Goal: Find specific page/section: Find specific page/section

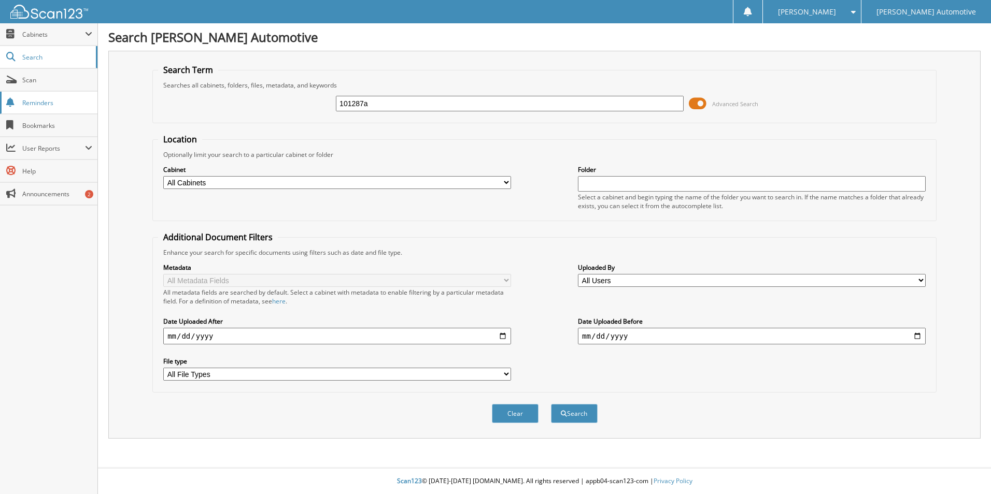
type input "101287a"
click at [551, 404] on button "Search" at bounding box center [574, 413] width 47 height 19
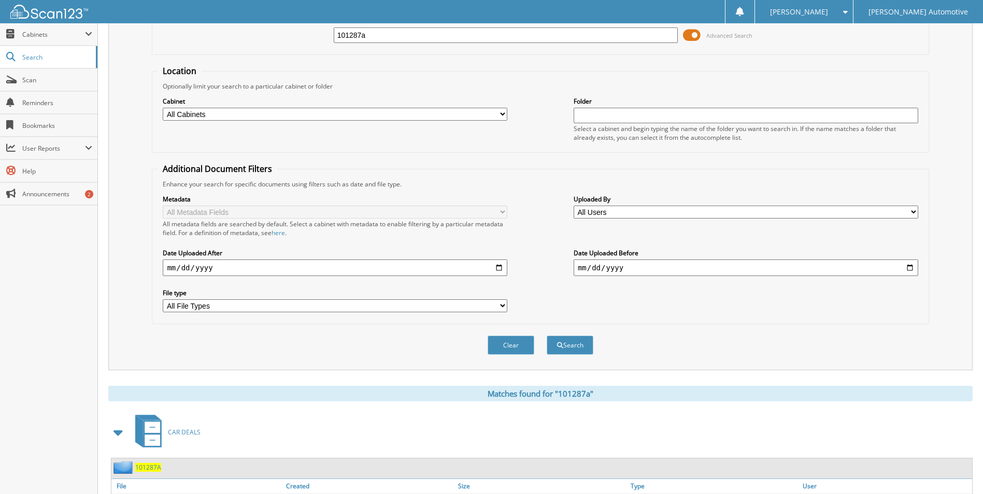
scroll to position [259, 0]
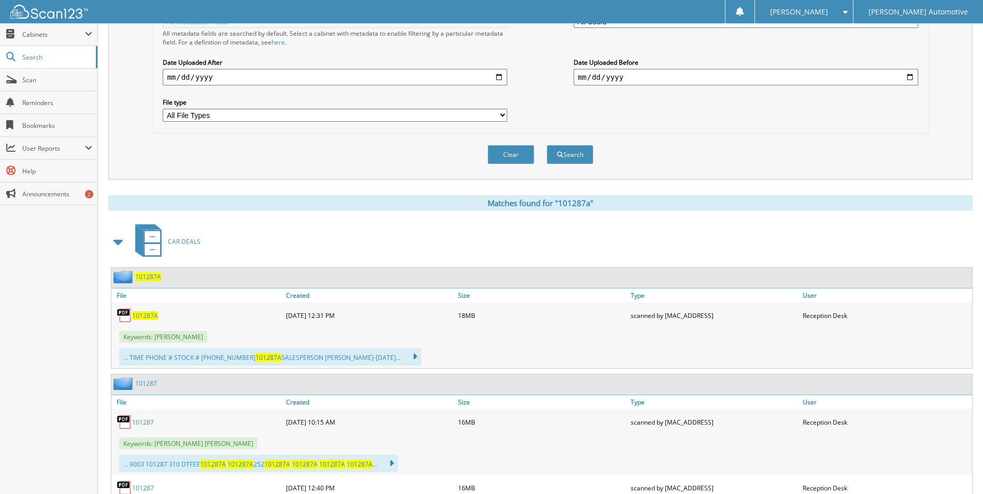
click at [141, 317] on span "101287A" at bounding box center [145, 315] width 26 height 9
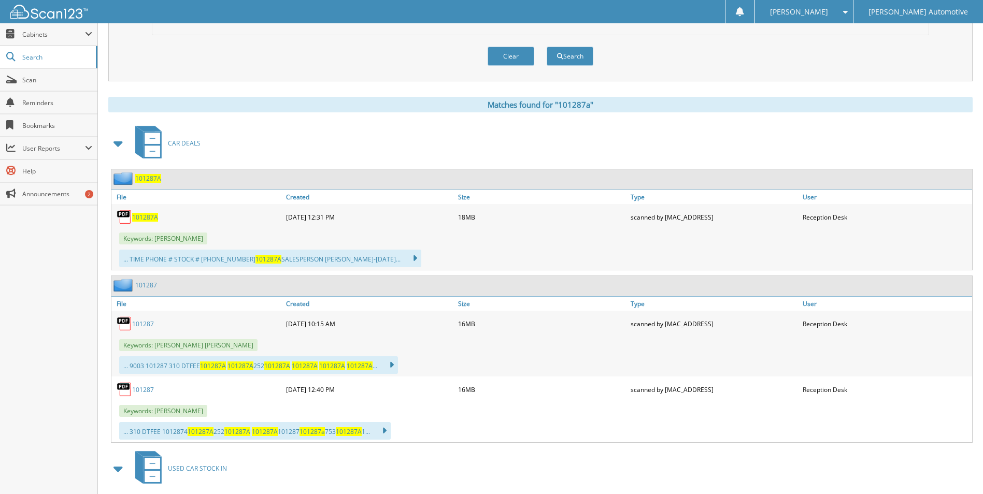
scroll to position [410, 0]
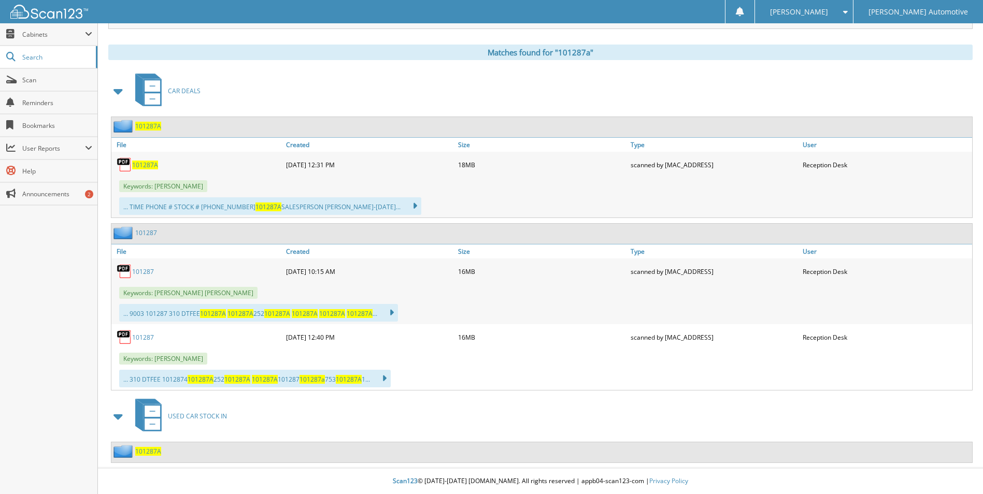
click at [152, 453] on span "101287A" at bounding box center [148, 451] width 26 height 9
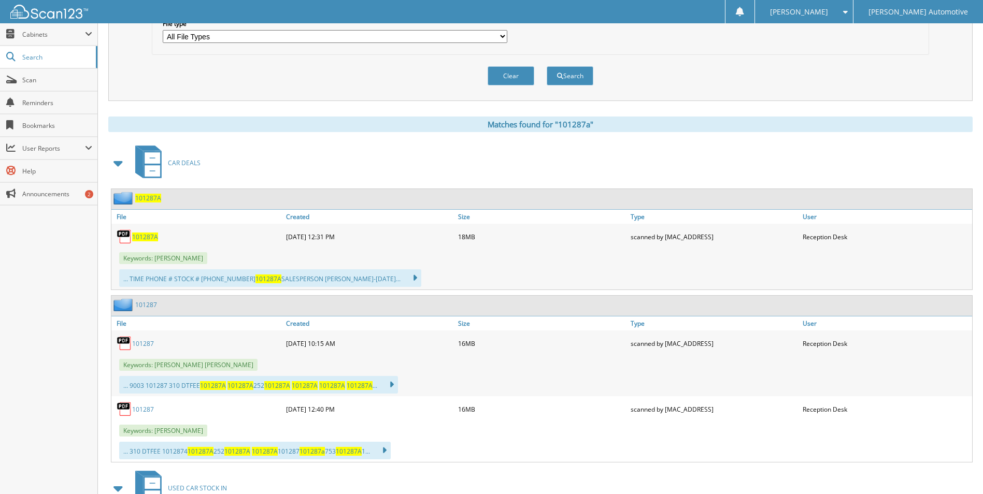
scroll to position [363, 0]
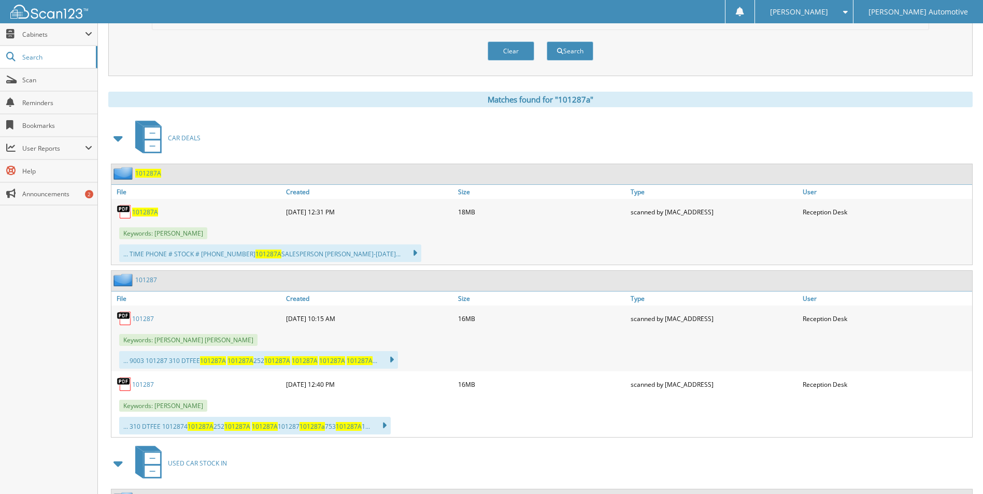
click at [147, 322] on link "101287" at bounding box center [143, 319] width 22 height 9
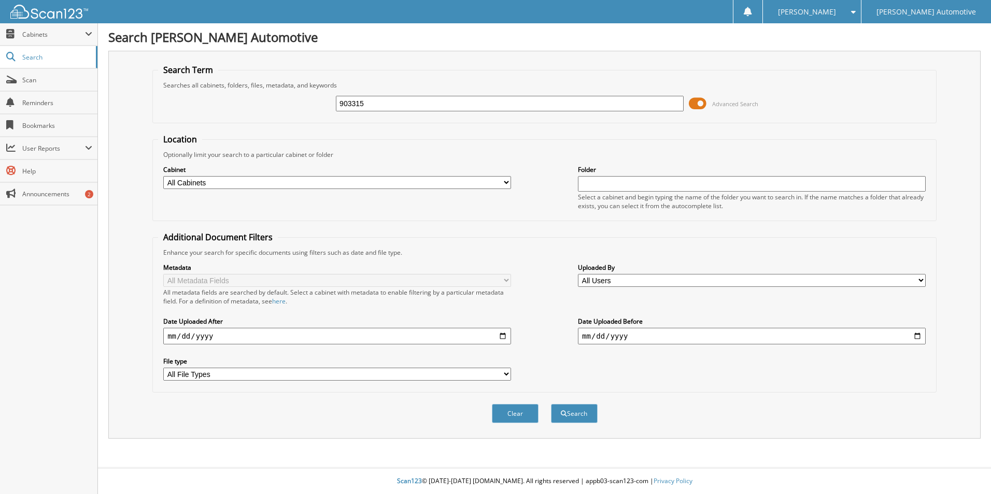
type input "903315"
click at [551, 404] on button "Search" at bounding box center [574, 413] width 47 height 19
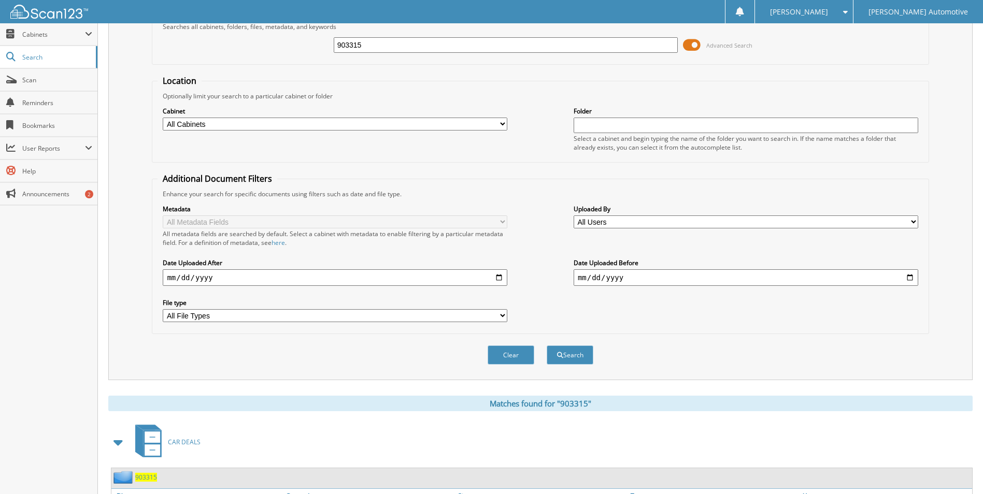
scroll to position [259, 0]
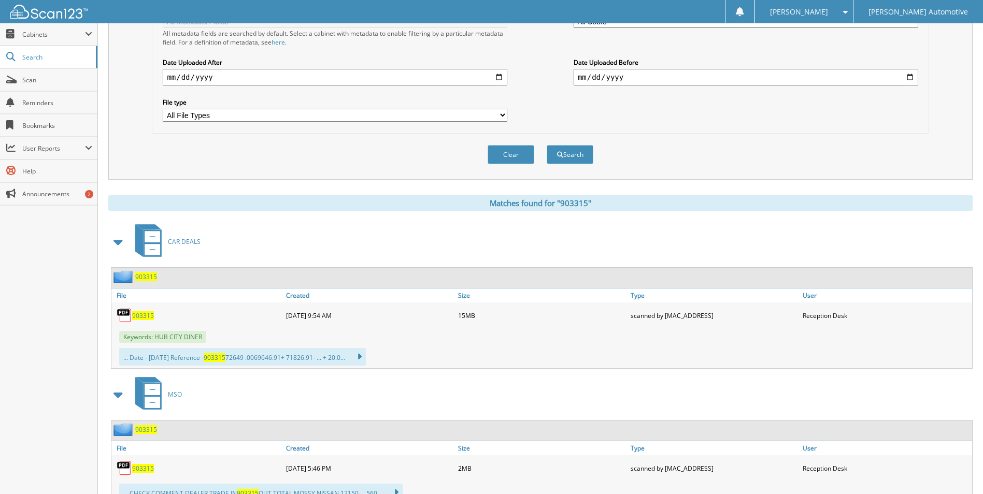
click at [137, 316] on span "903315" at bounding box center [143, 315] width 22 height 9
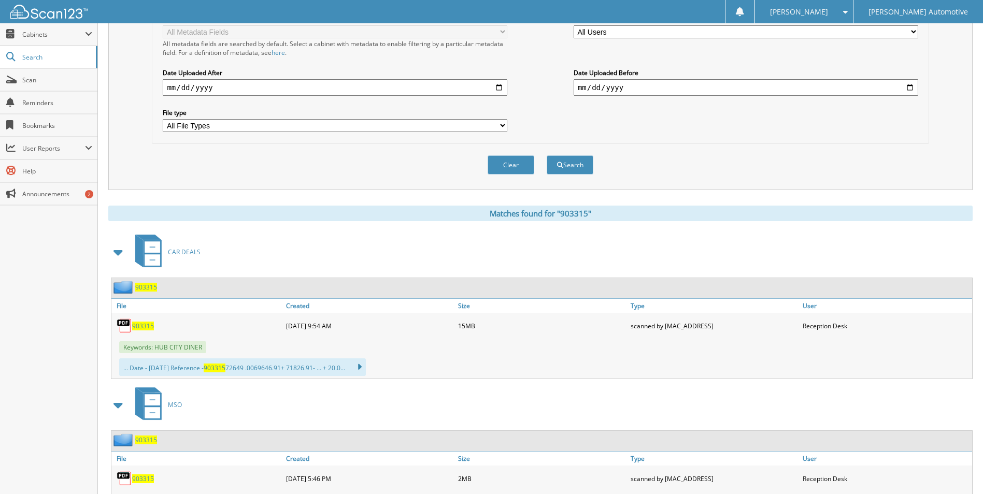
scroll to position [0, 0]
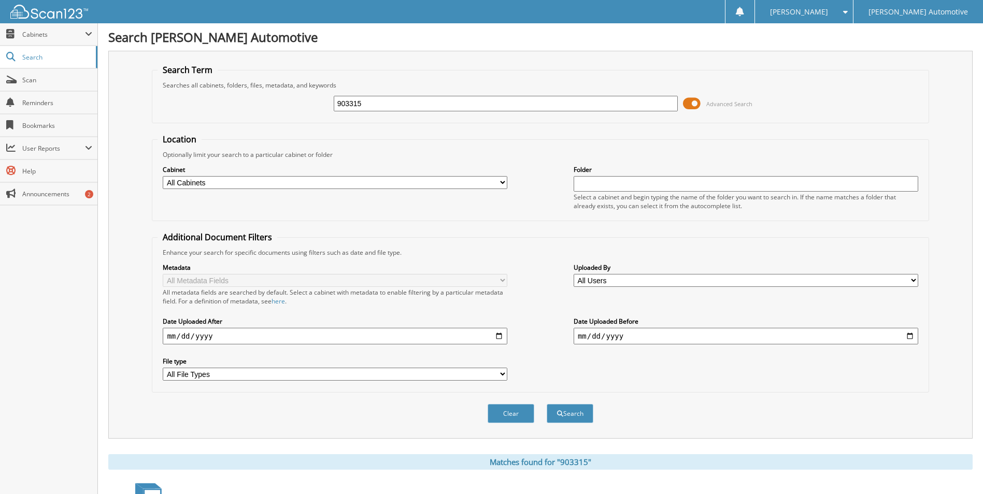
click at [383, 105] on input "903315" at bounding box center [506, 104] width 345 height 16
type input "902787"
click at [547, 404] on button "Search" at bounding box center [570, 413] width 47 height 19
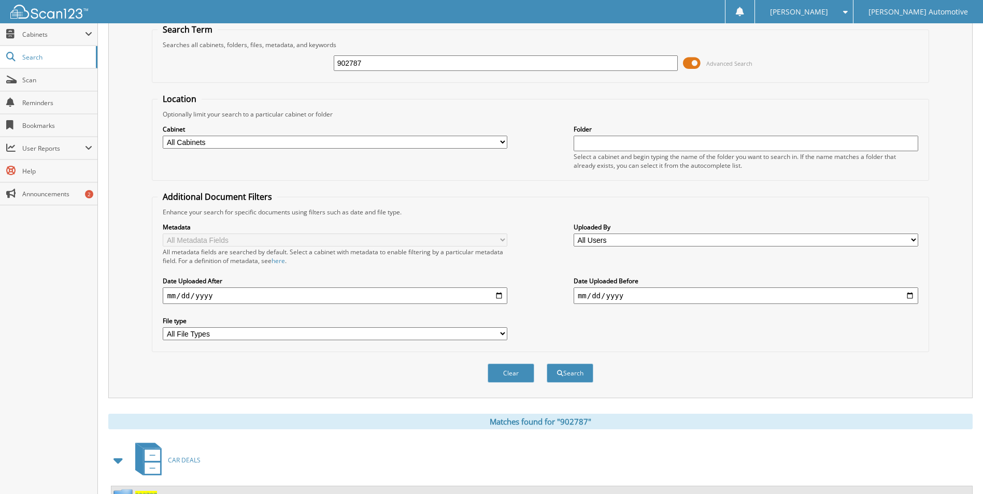
scroll to position [259, 0]
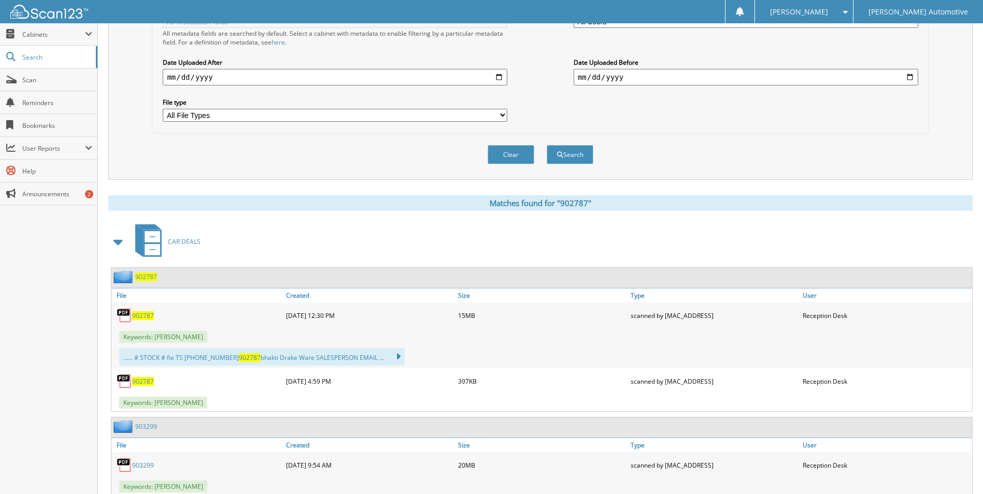
click at [146, 316] on span "902787" at bounding box center [143, 315] width 22 height 9
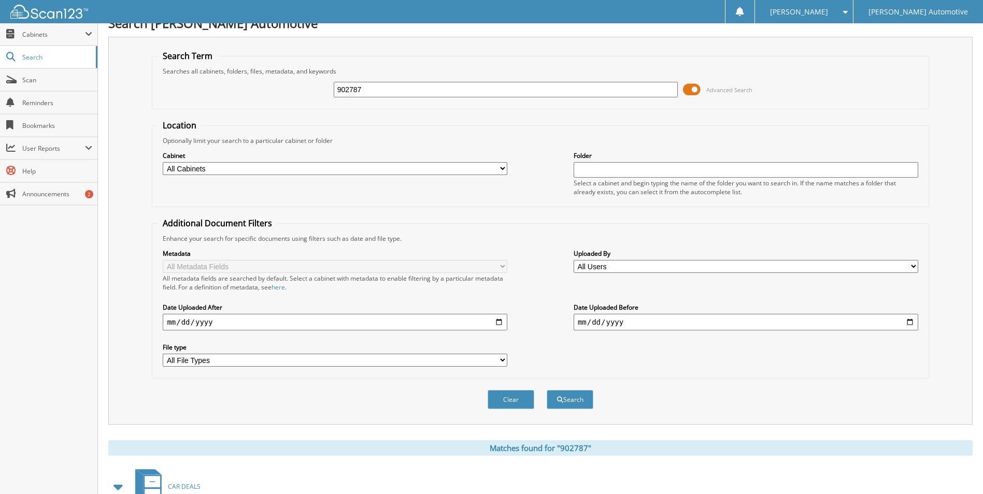
scroll to position [0, 0]
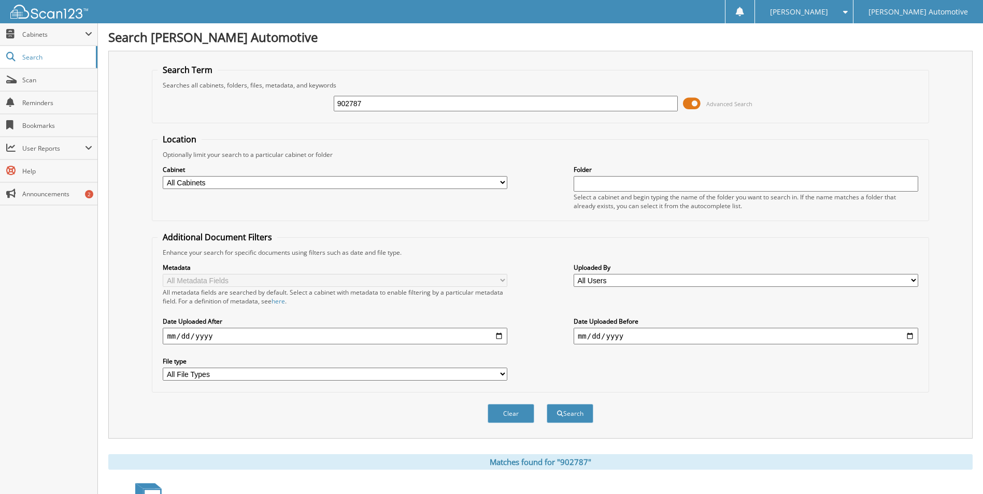
click at [380, 107] on input "902787" at bounding box center [506, 104] width 345 height 16
type input "903299"
click at [547, 404] on button "Search" at bounding box center [570, 413] width 47 height 19
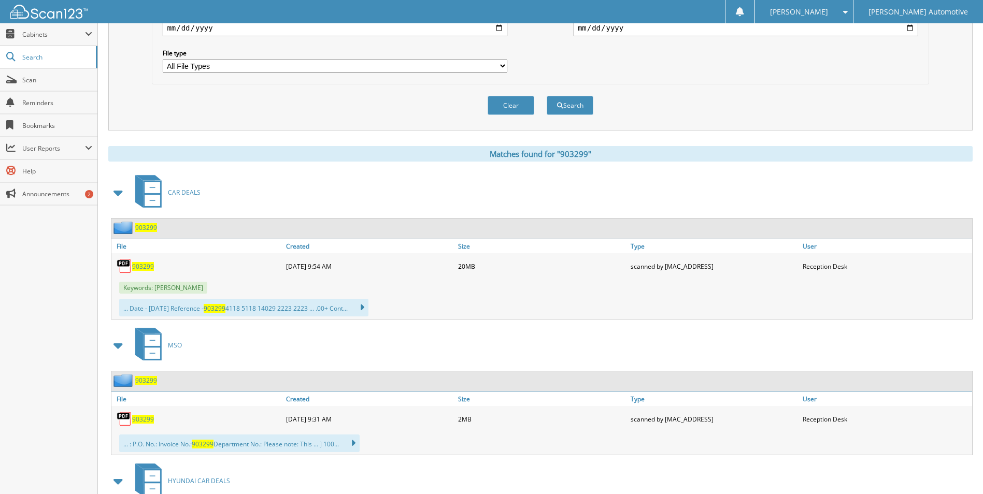
scroll to position [311, 0]
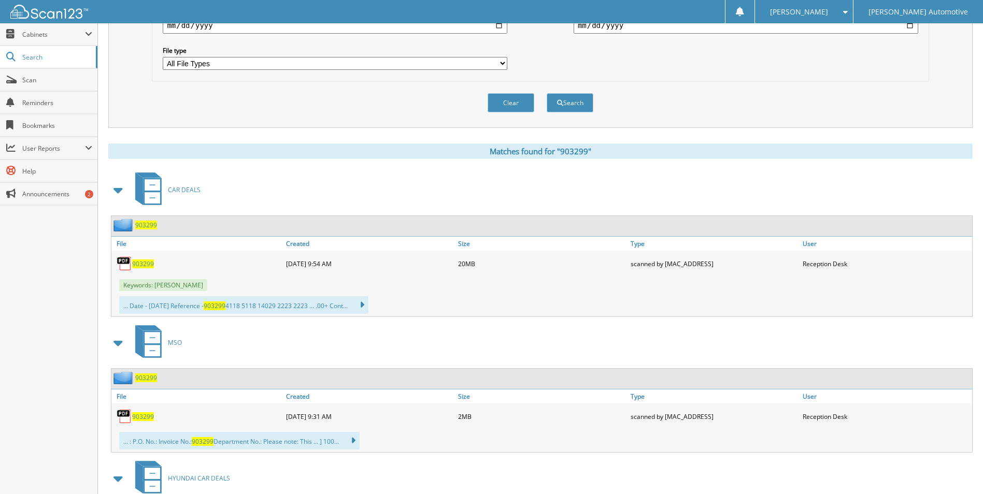
click at [148, 263] on span "903299" at bounding box center [143, 264] width 22 height 9
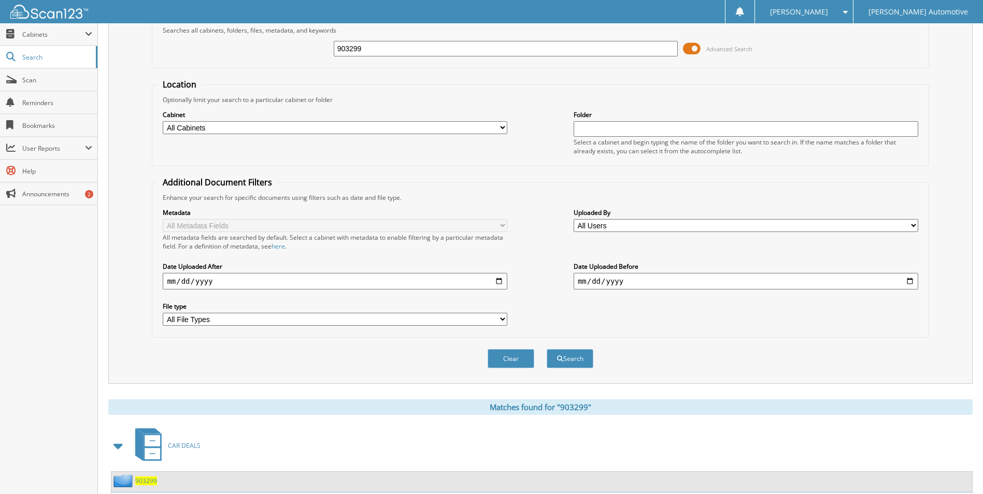
scroll to position [52, 0]
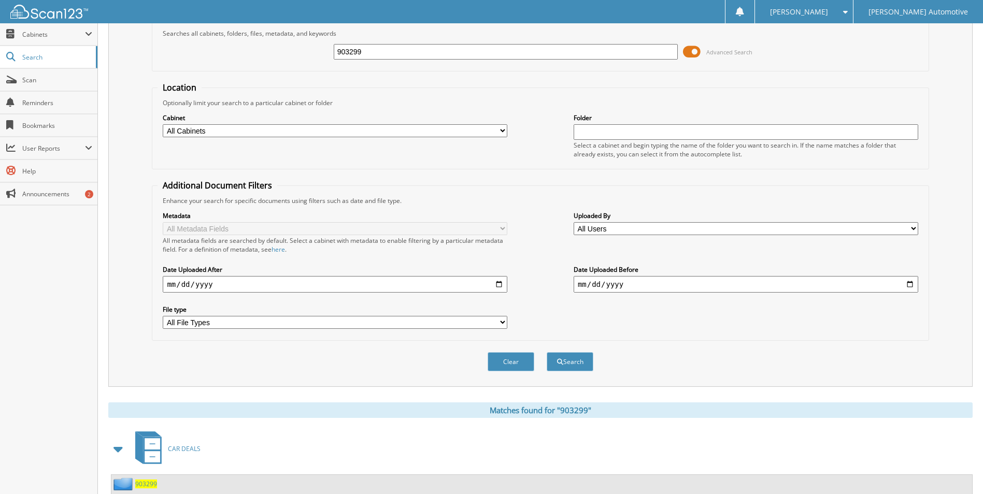
click at [405, 54] on input "903299" at bounding box center [506, 52] width 345 height 16
type input "903315"
click at [547, 352] on button "Search" at bounding box center [570, 361] width 47 height 19
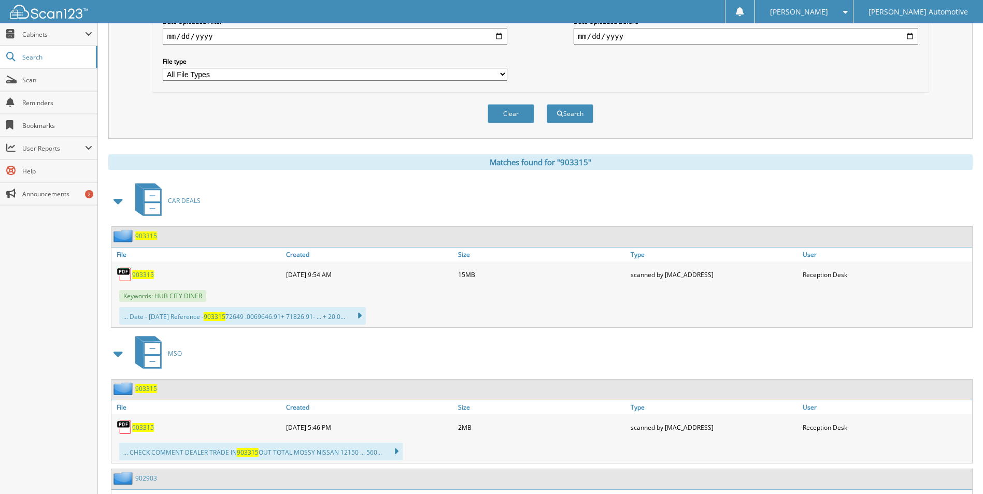
scroll to position [311, 0]
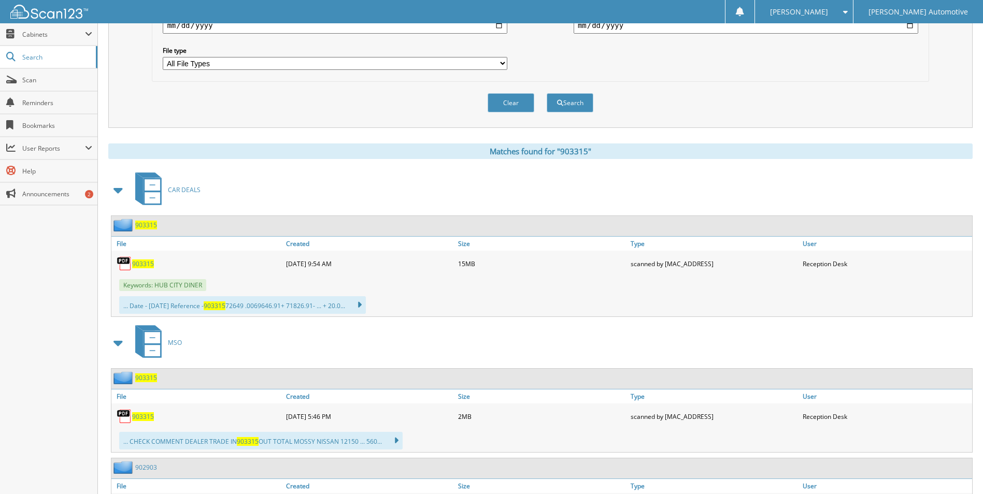
click at [141, 263] on span "903315" at bounding box center [143, 264] width 22 height 9
